Goal: Transaction & Acquisition: Purchase product/service

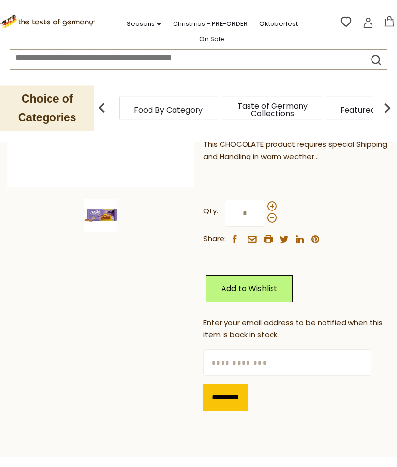
scroll to position [189, 0]
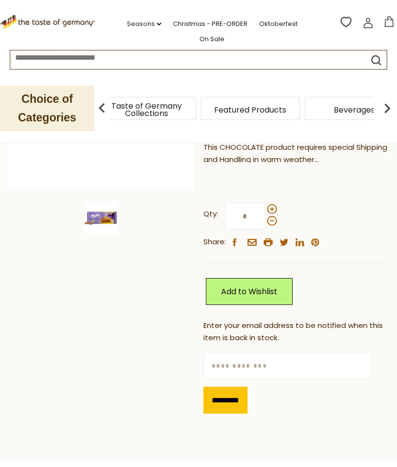
click at [92, 105] on div "Food By Category" at bounding box center [42, 108] width 99 height 23
click at [152, 25] on link "Seasons dropdown_arrow" at bounding box center [144, 24] width 34 height 11
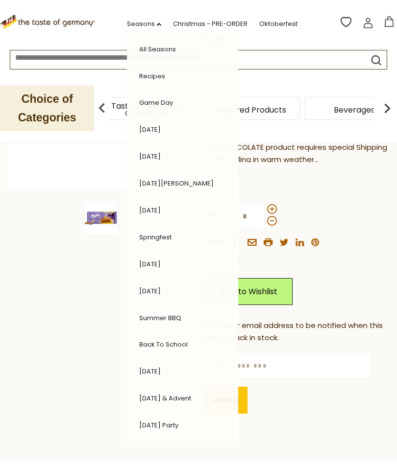
click at [152, 367] on link "[DATE]" at bounding box center [150, 371] width 22 height 9
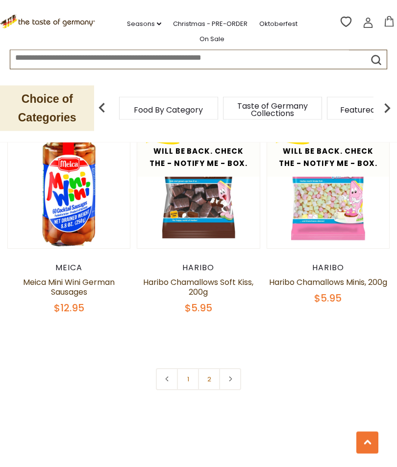
scroll to position [2711, 0]
click at [203, 368] on link "2" at bounding box center [209, 379] width 22 height 22
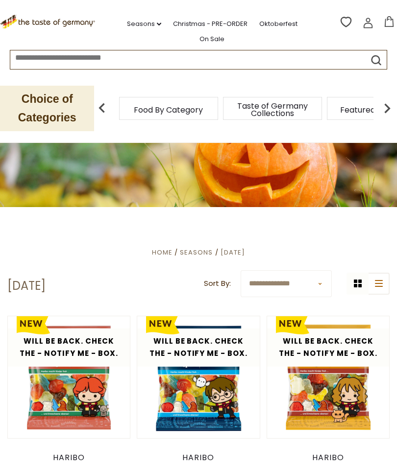
scroll to position [0, 0]
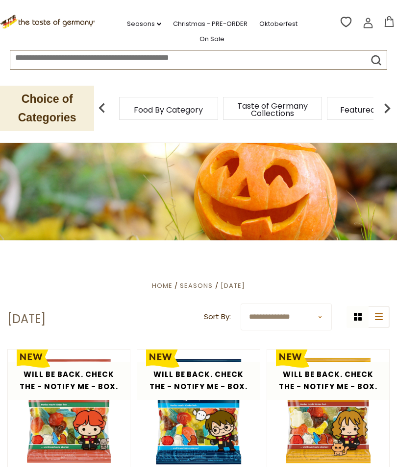
click at [340, 108] on span "Featured Products" at bounding box center [376, 109] width 72 height 7
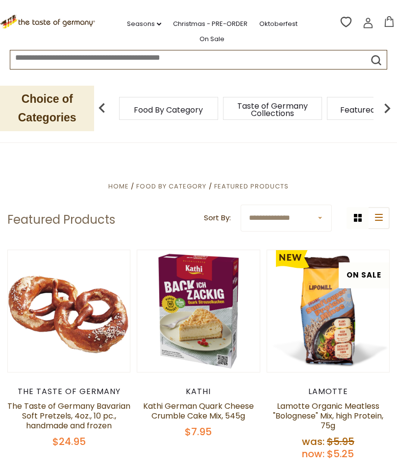
click at [212, 36] on link "On Sale" at bounding box center [211, 39] width 25 height 11
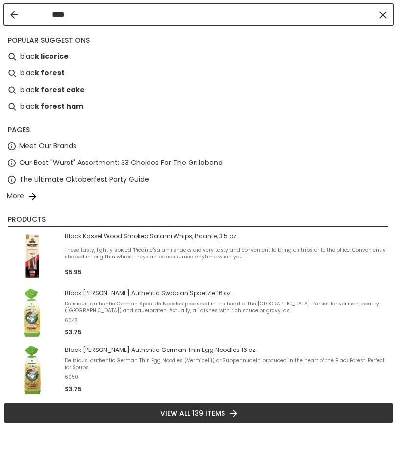
type input "*****"
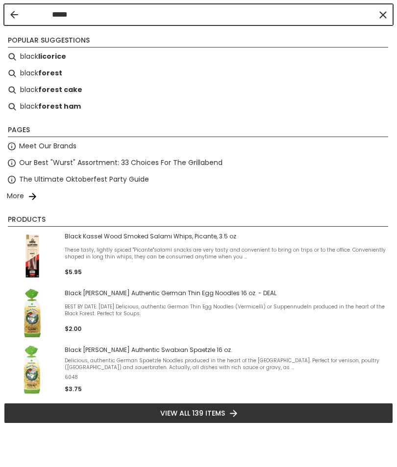
click at [44, 93] on b "forest cake" at bounding box center [60, 89] width 44 height 11
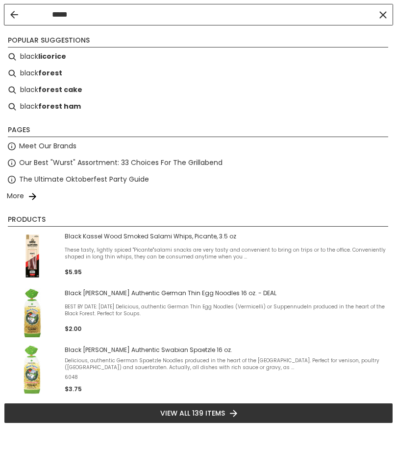
type input "**********"
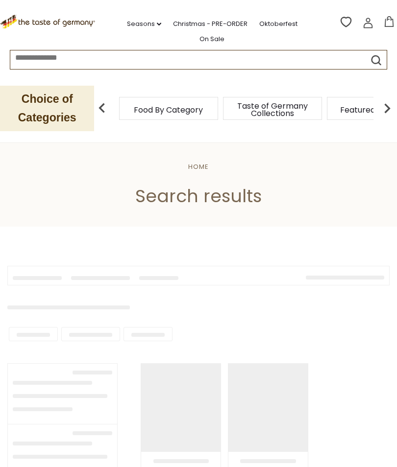
type input "**********"
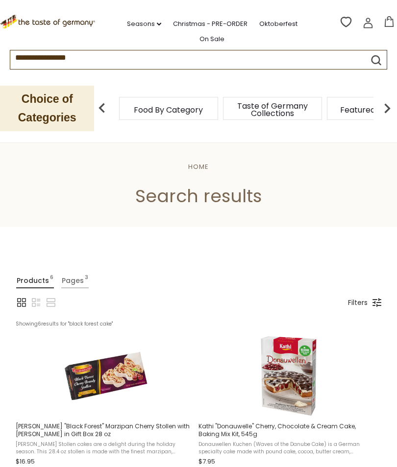
click at [194, 24] on link "Christmas - PRE-ORDER" at bounding box center [210, 24] width 74 height 11
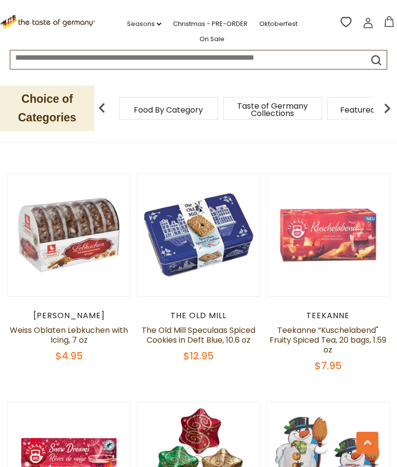
scroll to position [1108, 0]
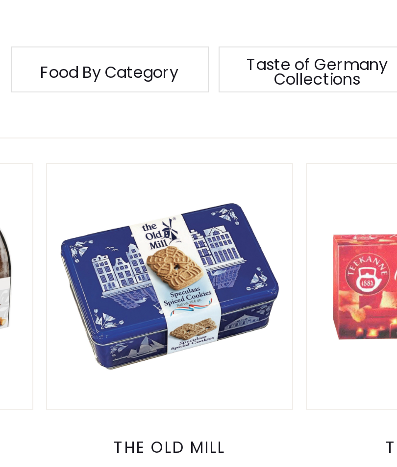
click at [165, 71] on button "Quick View" at bounding box center [198, 60] width 66 height 22
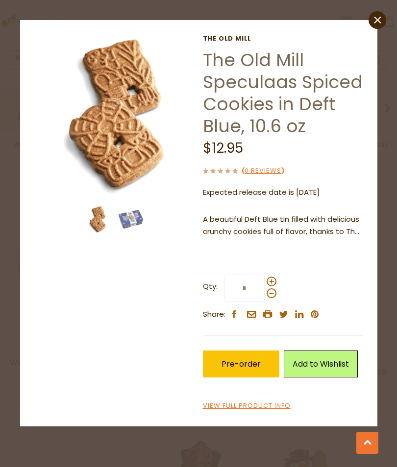
scroll to position [1054, 0]
click at [366, 15] on div "close The Old Mill The Old Mill Speculaas Spiced Cookies in Deft Blue, 10.6 oz …" at bounding box center [198, 233] width 397 height 467
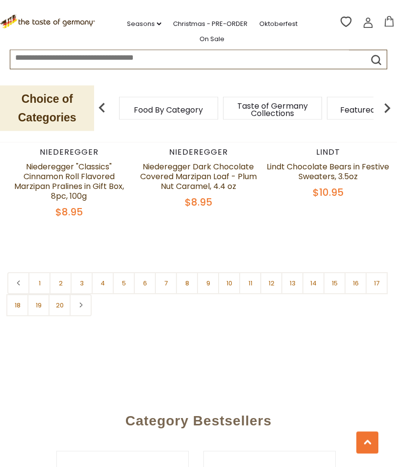
scroll to position [2811, 0]
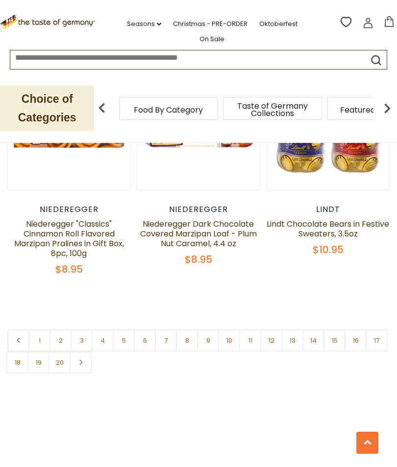
click at [51, 341] on link "2" at bounding box center [60, 341] width 22 height 22
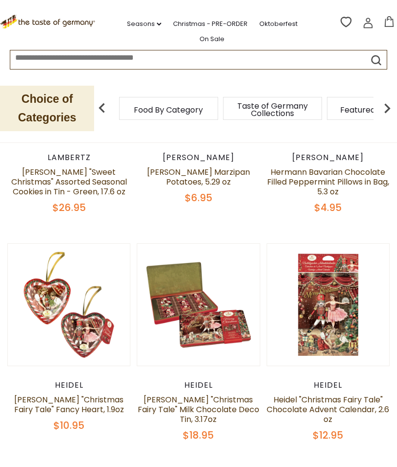
scroll to position [0, 0]
